Goal: Task Accomplishment & Management: Manage account settings

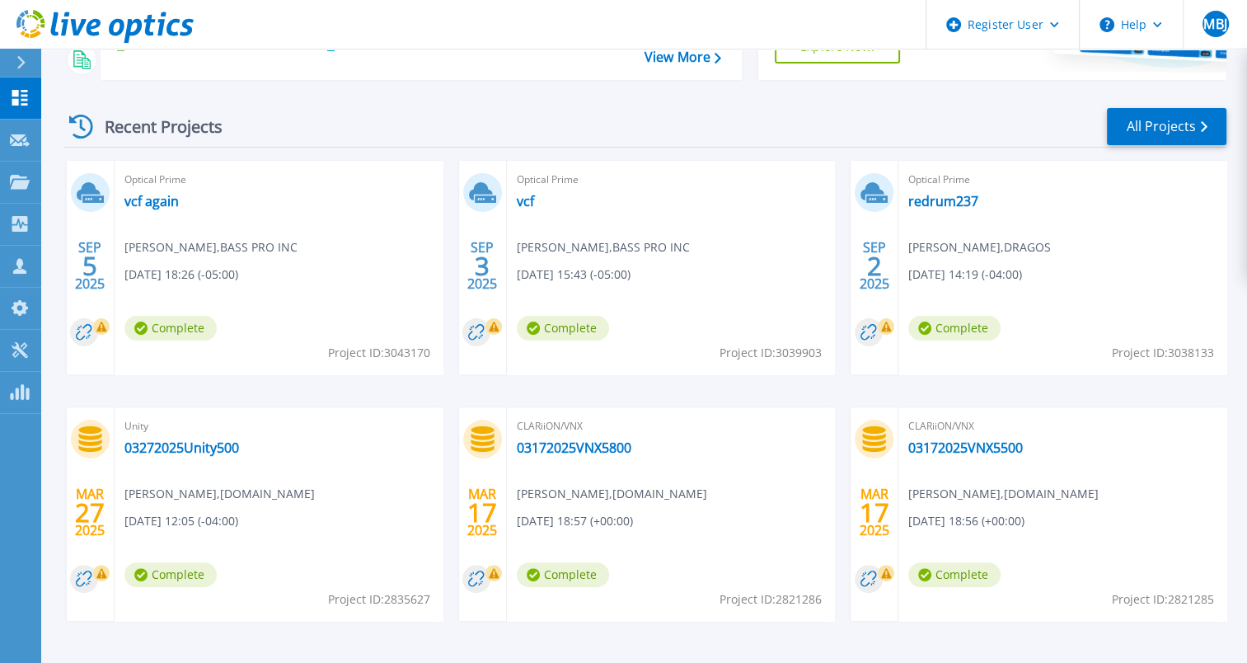
scroll to position [267, 0]
click at [938, 195] on link "redrum237" at bounding box center [944, 200] width 70 height 16
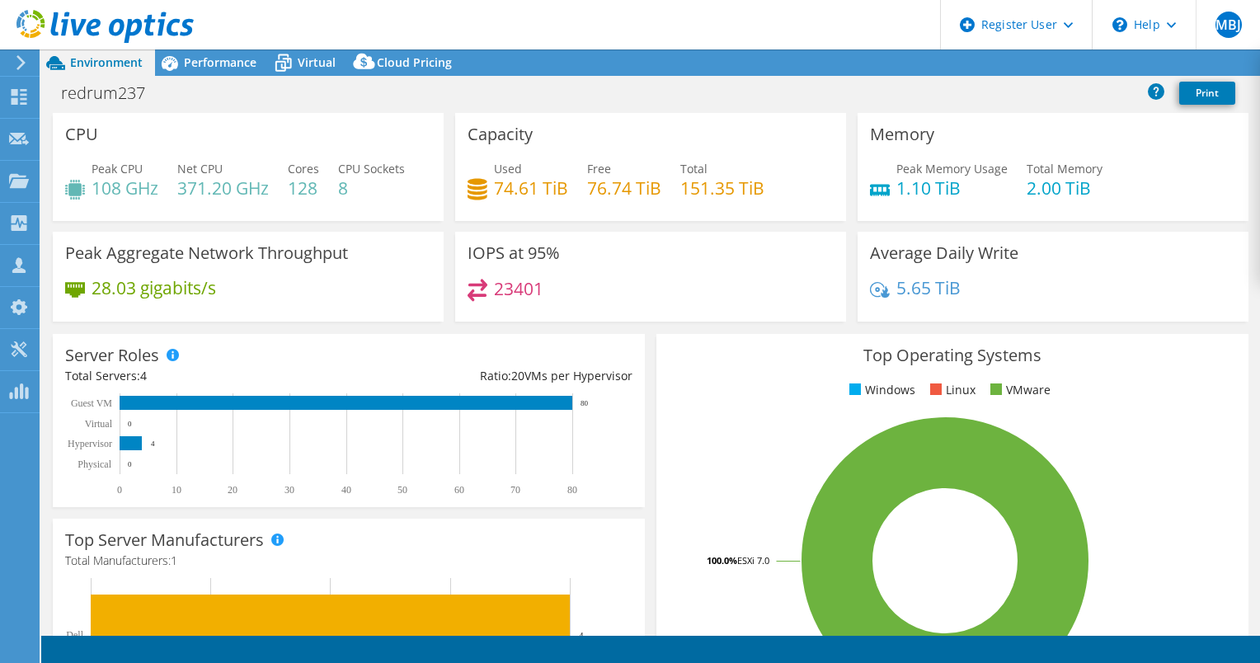
select select "USD"
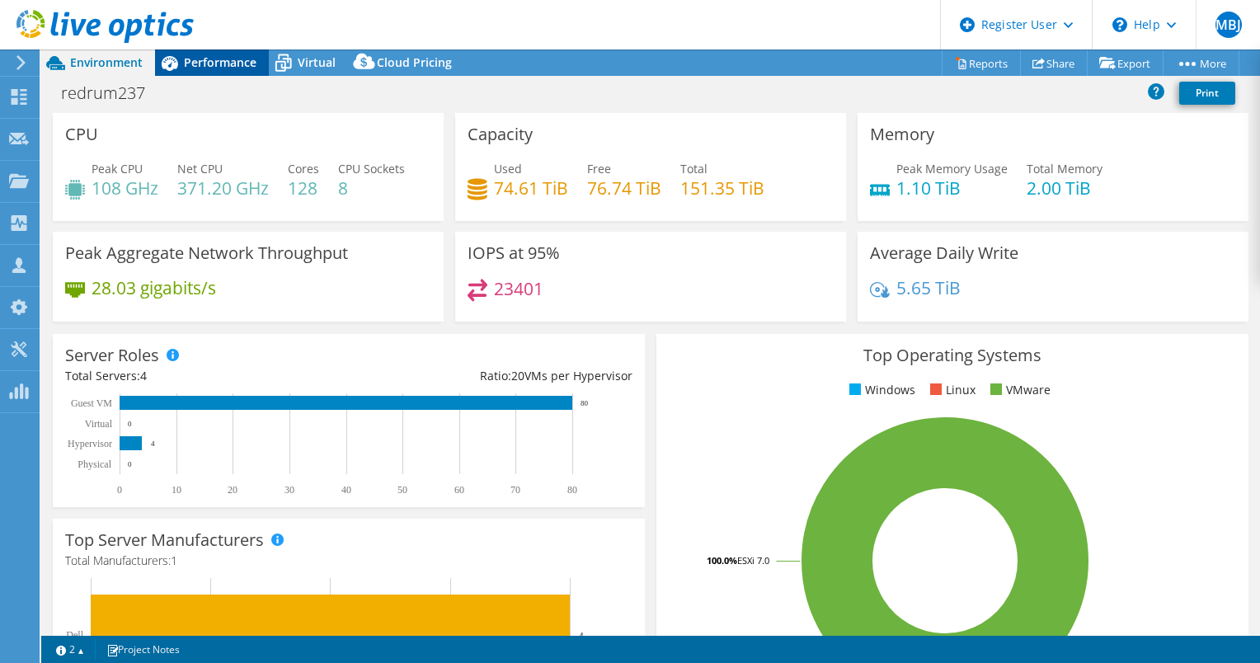
click at [218, 68] on span "Performance" at bounding box center [220, 62] width 73 height 16
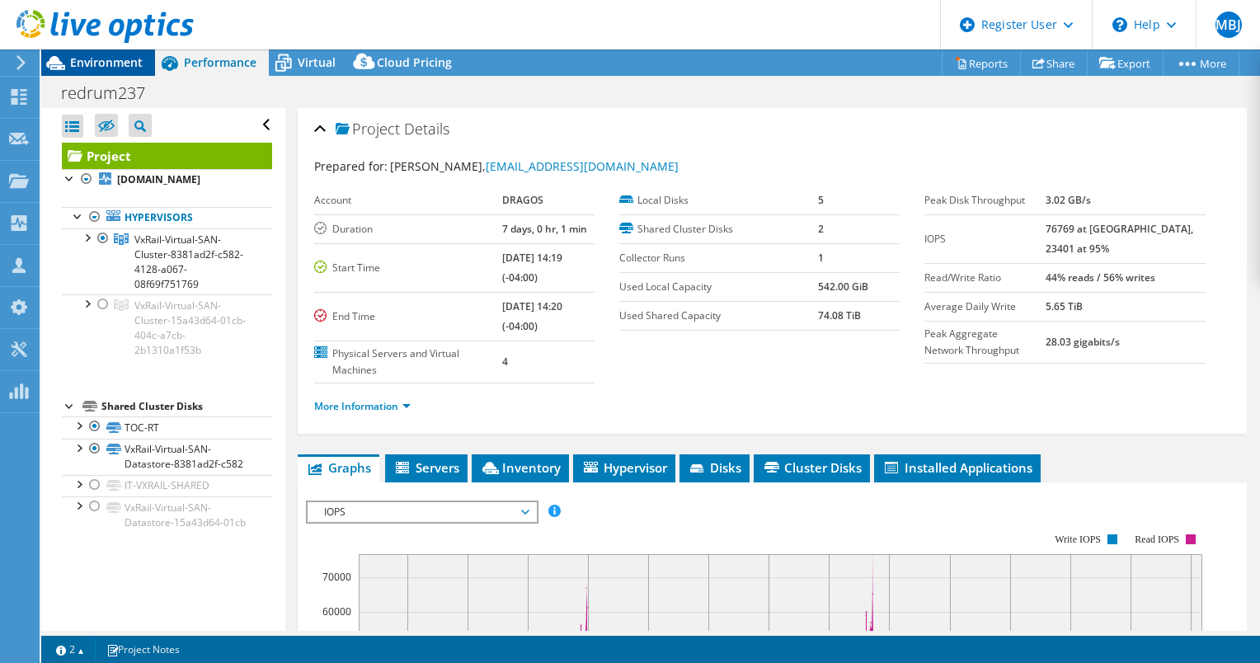
click at [82, 68] on span "Environment" at bounding box center [106, 62] width 73 height 16
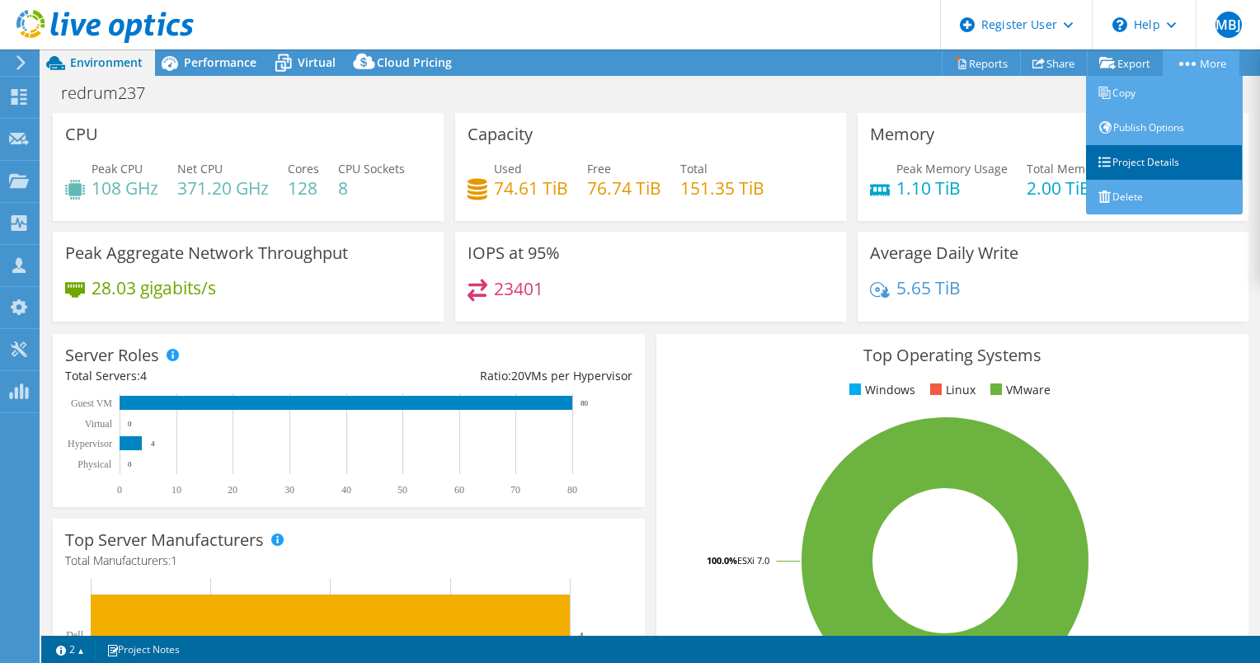
click at [1135, 164] on link "Project Details" at bounding box center [1164, 162] width 157 height 35
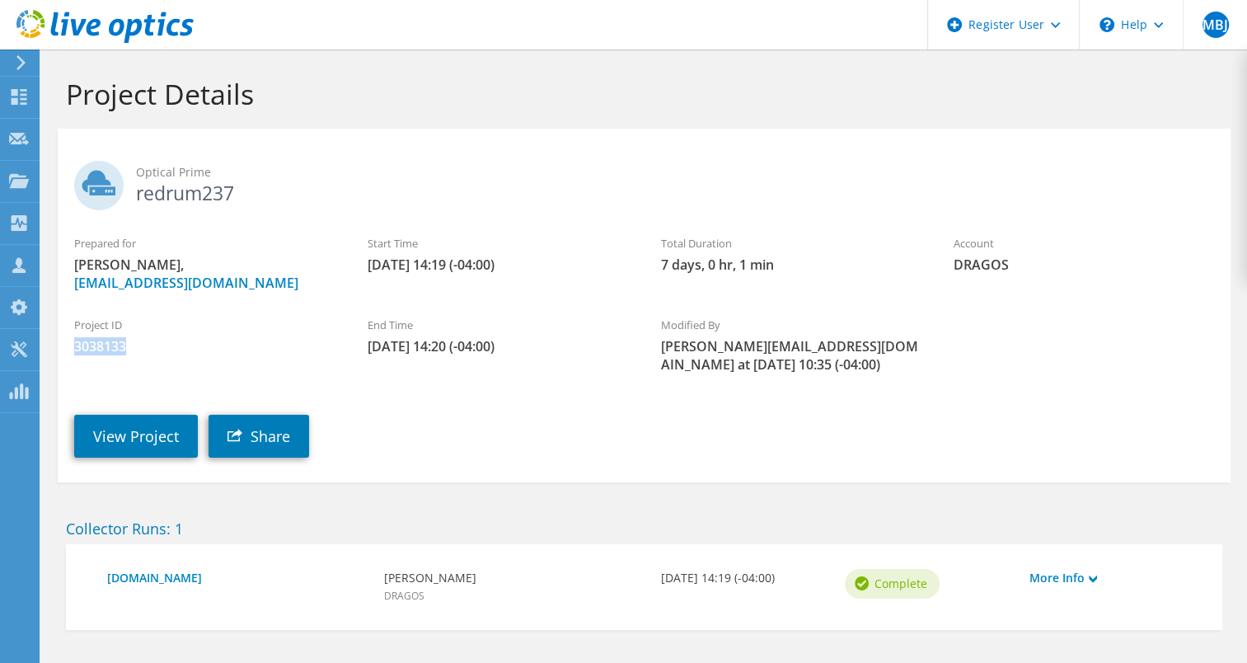
drag, startPoint x: 125, startPoint y: 346, endPoint x: 73, endPoint y: 341, distance: 52.3
click at [74, 341] on span "3038133" at bounding box center [204, 346] width 261 height 18
copy span "3038133"
